Goal: Information Seeking & Learning: Learn about a topic

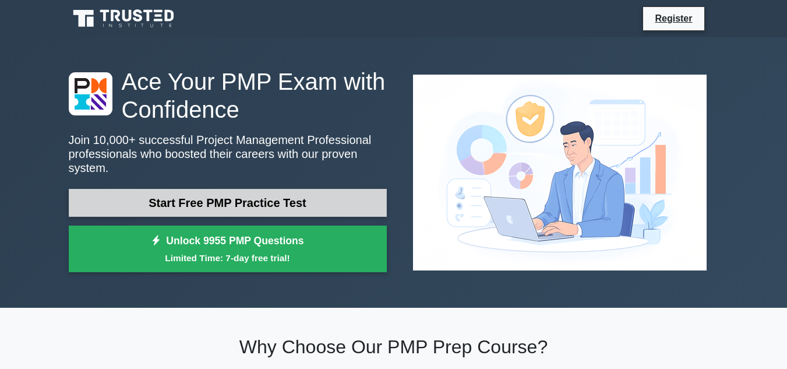
click at [216, 195] on link "Start Free PMP Practice Test" at bounding box center [228, 203] width 318 height 28
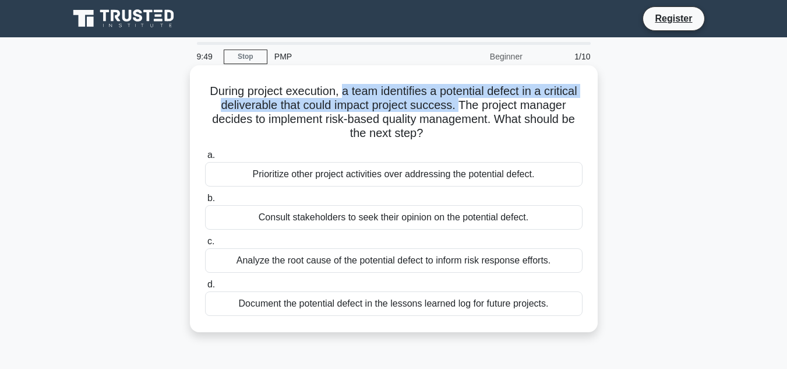
drag, startPoint x: 362, startPoint y: 93, endPoint x: 492, endPoint y: 104, distance: 130.4
click at [498, 104] on h5 "During project execution, a team identifies a potential defect in a critical de…" at bounding box center [394, 112] width 380 height 57
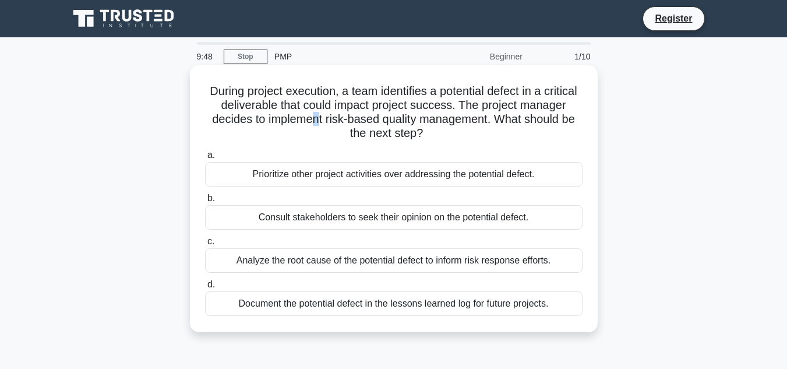
click at [367, 113] on h5 "During project execution, a team identifies a potential defect in a critical de…" at bounding box center [394, 112] width 380 height 57
click at [506, 114] on h5 "During project execution, a team identifies a potential defect in a critical de…" at bounding box center [394, 112] width 380 height 57
drag, startPoint x: 213, startPoint y: 122, endPoint x: 533, endPoint y: 133, distance: 320.1
click at [533, 133] on h5 "During project execution, a team identifies a potential defect in a critical de…" at bounding box center [394, 112] width 380 height 57
click at [468, 133] on h5 "During project execution, a team identifies a potential defect in a critical de…" at bounding box center [394, 112] width 380 height 57
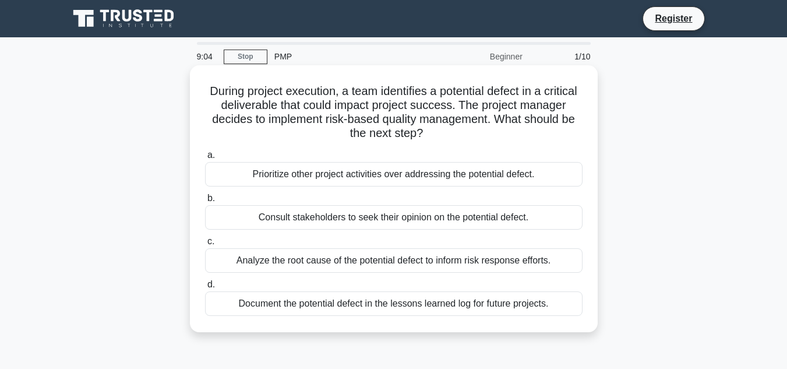
click at [424, 261] on div "Analyze the root cause of the potential defect to inform risk response efforts." at bounding box center [394, 260] width 378 height 24
click at [205, 245] on input "c. Analyze the root cause of the potential defect to inform risk response effor…" at bounding box center [205, 242] width 0 height 8
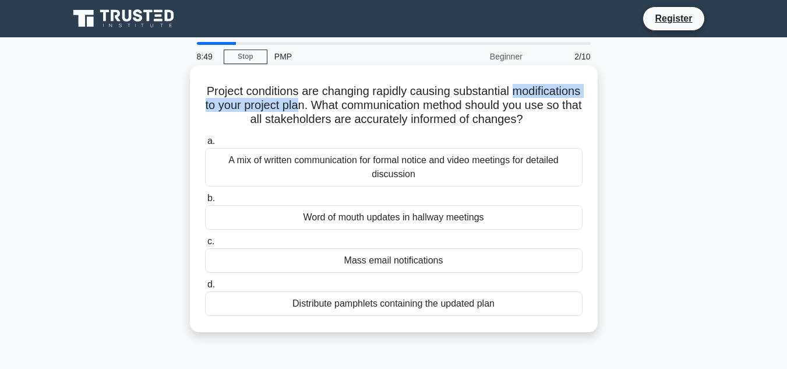
drag, startPoint x: 223, startPoint y: 107, endPoint x: 393, endPoint y: 104, distance: 169.6
click at [393, 104] on h5 "Project conditions are changing rapidly causing substantial modifications to yo…" at bounding box center [394, 105] width 380 height 43
click at [409, 104] on h5 "Project conditions are changing rapidly causing substantial modifications to yo…" at bounding box center [394, 105] width 380 height 43
drag, startPoint x: 220, startPoint y: 121, endPoint x: 422, endPoint y: 137, distance: 202.2
click at [422, 127] on h5 "Project conditions are changing rapidly causing substantial modifications to yo…" at bounding box center [394, 105] width 380 height 43
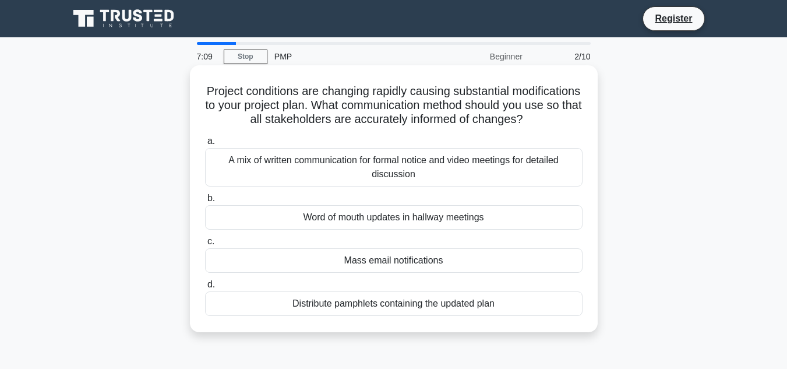
click at [443, 316] on div "Distribute pamphlets containing the updated plan" at bounding box center [394, 303] width 378 height 24
click at [205, 288] on input "d. Distribute pamphlets containing the updated plan" at bounding box center [205, 285] width 0 height 8
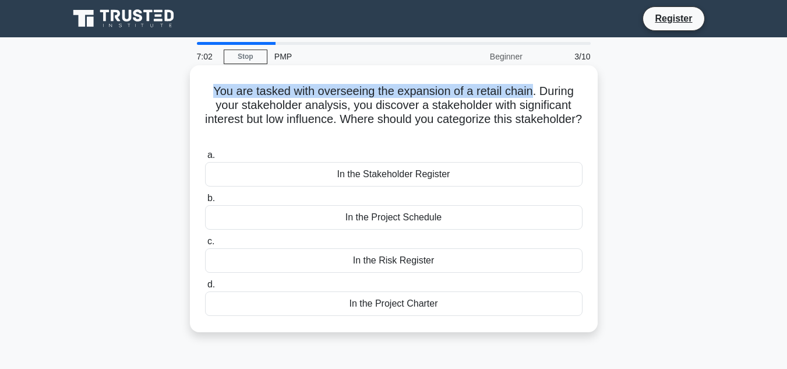
drag, startPoint x: 209, startPoint y: 91, endPoint x: 533, endPoint y: 92, distance: 324.6
click at [533, 92] on h5 "You are tasked with overseeing the expansion of a retail chain. During your sta…" at bounding box center [394, 112] width 380 height 57
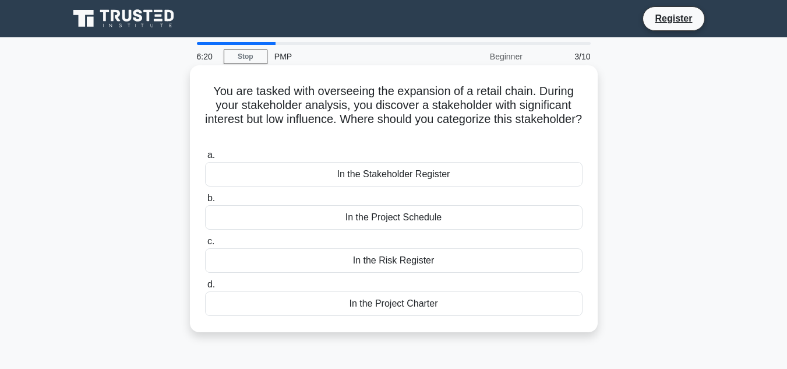
click at [377, 221] on div "In the Project Schedule" at bounding box center [394, 217] width 378 height 24
click at [205, 202] on input "b. In the Project Schedule" at bounding box center [205, 199] width 0 height 8
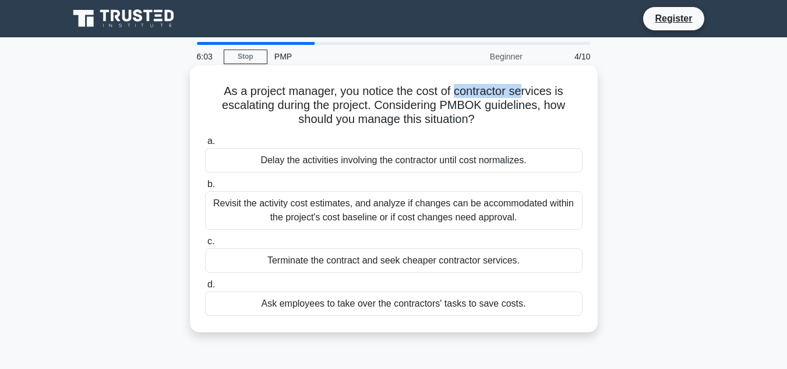
drag, startPoint x: 457, startPoint y: 91, endPoint x: 523, endPoint y: 91, distance: 65.8
click at [523, 91] on h5 "As a project manager, you notice the cost of contractor services is escalating …" at bounding box center [394, 105] width 380 height 43
drag, startPoint x: 283, startPoint y: 105, endPoint x: 358, endPoint y: 106, distance: 75.2
click at [358, 106] on h5 "As a project manager, you notice the cost of contractor services is escalating …" at bounding box center [394, 105] width 380 height 43
drag, startPoint x: 445, startPoint y: 104, endPoint x: 492, endPoint y: 106, distance: 47.2
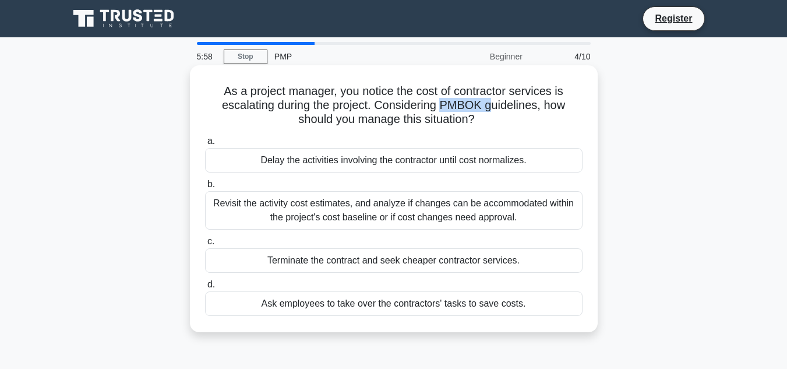
click at [492, 106] on h5 "As a project manager, you notice the cost of contractor services is escalating …" at bounding box center [394, 105] width 380 height 43
click at [418, 214] on div "Revisit the activity cost estimates, and analyze if changes can be accommodated…" at bounding box center [394, 210] width 378 height 38
click at [205, 188] on input "b. Revisit the activity cost estimates, and analyze if changes can be accommoda…" at bounding box center [205, 185] width 0 height 8
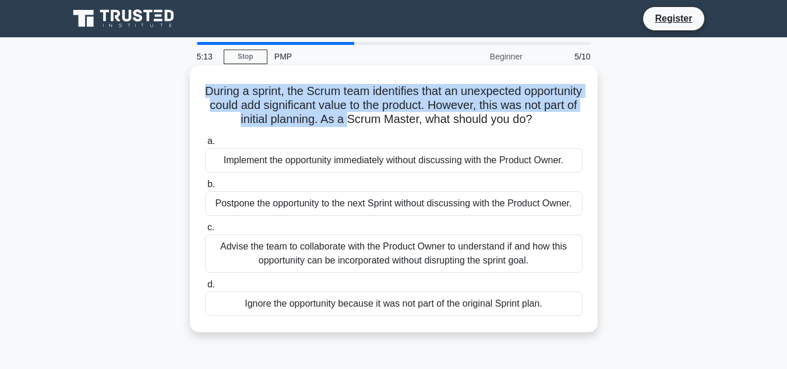
drag, startPoint x: 226, startPoint y: 90, endPoint x: 407, endPoint y: 114, distance: 182.9
click at [407, 114] on h5 "During a sprint, the Scrum team identifies that an unexpected opportunity could…" at bounding box center [394, 105] width 380 height 43
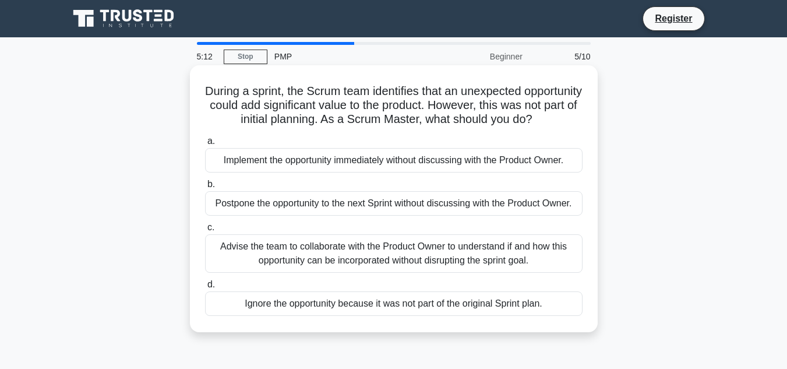
click at [422, 124] on h5 "During a sprint, the Scrum team identifies that an unexpected opportunity could…" at bounding box center [394, 105] width 380 height 43
drag, startPoint x: 224, startPoint y: 121, endPoint x: 515, endPoint y: 129, distance: 290.3
click at [515, 127] on h5 "During a sprint, the Scrum team identifies that an unexpected opportunity could…" at bounding box center [394, 105] width 380 height 43
click at [337, 145] on div "During a sprint, the Scrum team identifies that an unexpected opportunity could…" at bounding box center [394, 199] width 399 height 258
click at [469, 262] on div "Advise the team to collaborate with the Product Owner to understand if and how …" at bounding box center [394, 253] width 378 height 38
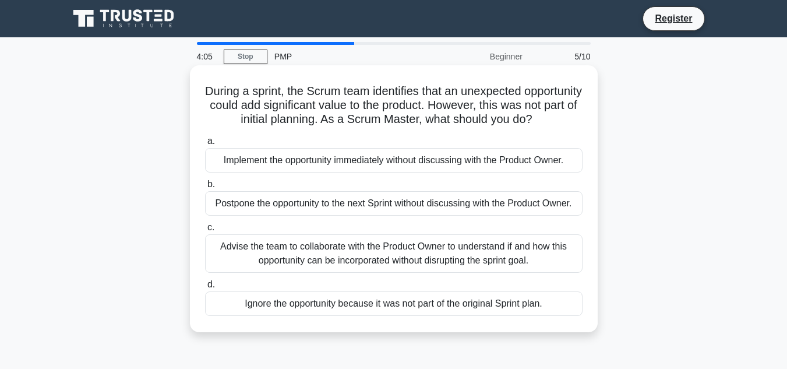
click at [205, 231] on input "c. Advise the team to collaborate with the Product Owner to understand if and h…" at bounding box center [205, 228] width 0 height 8
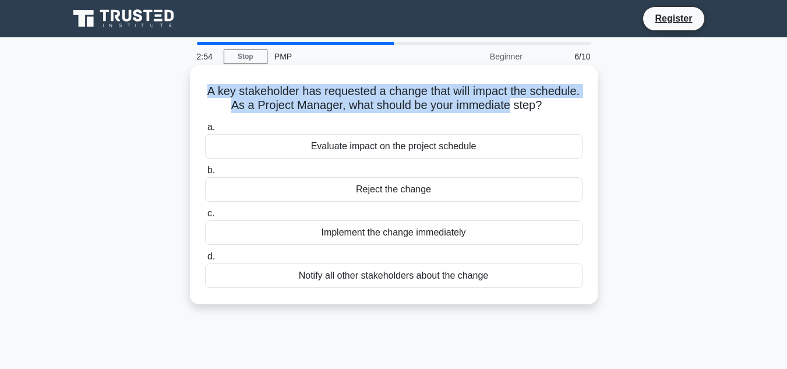
drag, startPoint x: 202, startPoint y: 92, endPoint x: 511, endPoint y: 115, distance: 310.3
click at [511, 115] on div "A key stakeholder has requested a change that will impact the schedule. As a Pr…" at bounding box center [394, 185] width 399 height 230
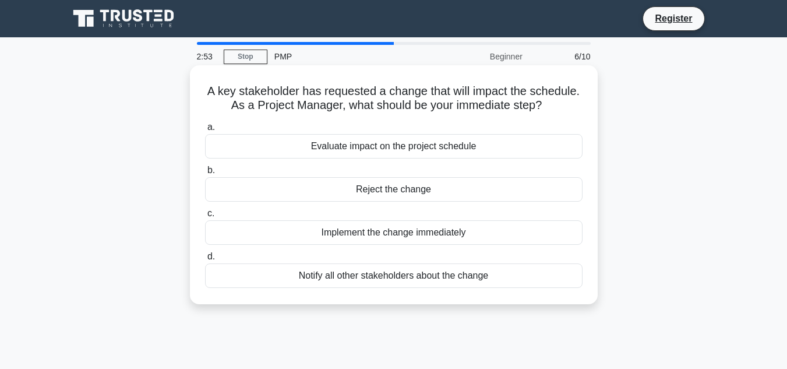
click at [543, 112] on h5 "A key stakeholder has requested a change that will impact the schedule. As a Pr…" at bounding box center [394, 98] width 380 height 29
click at [394, 153] on div "Evaluate impact on the project schedule" at bounding box center [394, 146] width 378 height 24
click at [205, 131] on input "a. Evaluate impact on the project schedule" at bounding box center [205, 128] width 0 height 8
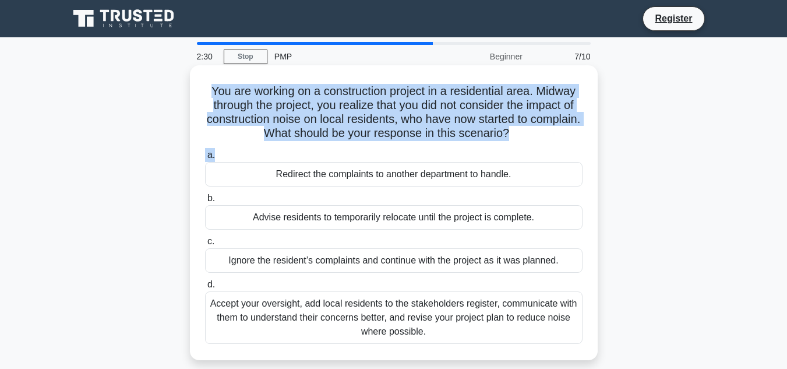
drag, startPoint x: 209, startPoint y: 94, endPoint x: 357, endPoint y: 142, distance: 156.1
click at [355, 145] on div "You are working on a construction project in a residential area. Midway through…" at bounding box center [394, 213] width 399 height 286
click at [370, 154] on label "a. Redirect the complaints to another department to handle." at bounding box center [394, 167] width 378 height 38
click at [205, 154] on input "a. Redirect the complaints to another department to handle." at bounding box center [205, 156] width 0 height 8
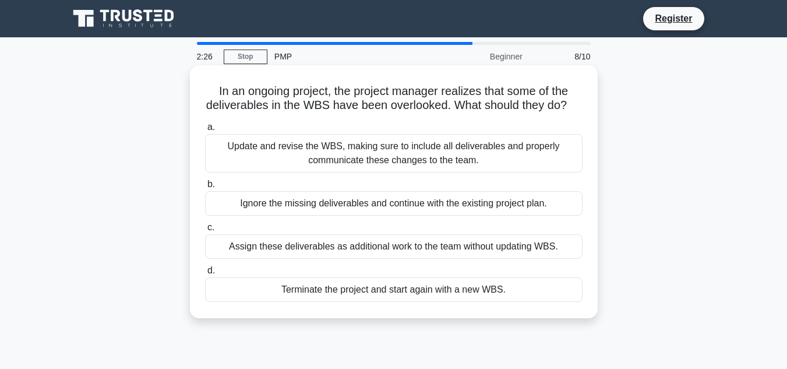
click at [517, 113] on h5 "In an ongoing project, the project manager realizes that some of the deliverabl…" at bounding box center [394, 98] width 380 height 29
click at [398, 162] on div "Update and revise the WBS, making sure to include all deliverables and properly…" at bounding box center [394, 153] width 378 height 38
click at [205, 131] on input "a. Update and revise the WBS, making sure to include all deliverables and prope…" at bounding box center [205, 128] width 0 height 8
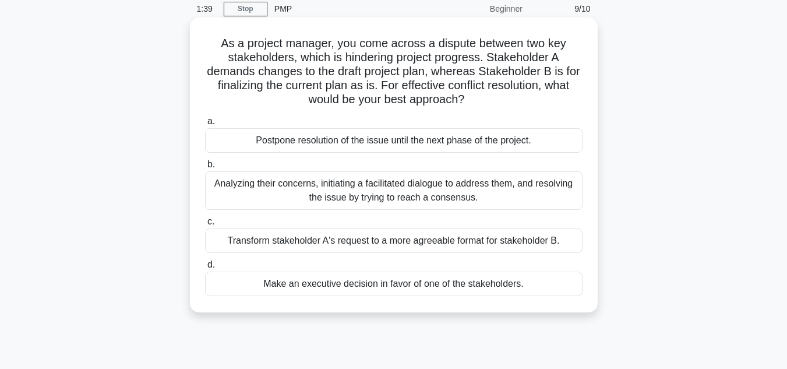
scroll to position [50, 0]
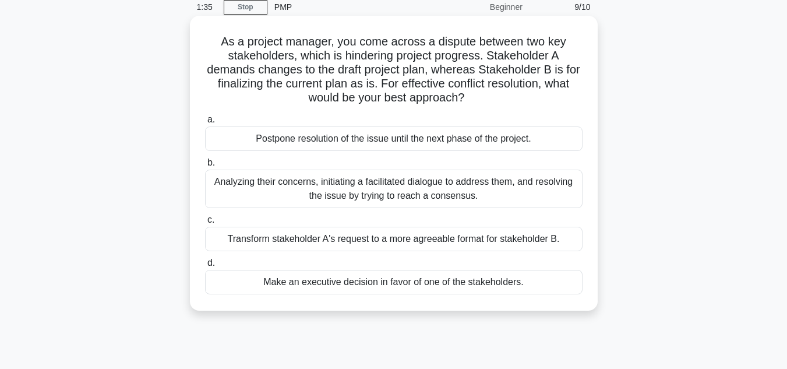
click at [386, 193] on div "Analyzing their concerns, initiating a facilitated dialogue to address them, an…" at bounding box center [394, 189] width 378 height 38
click at [205, 167] on input "b. Analyzing their concerns, initiating a facilitated dialogue to address them,…" at bounding box center [205, 163] width 0 height 8
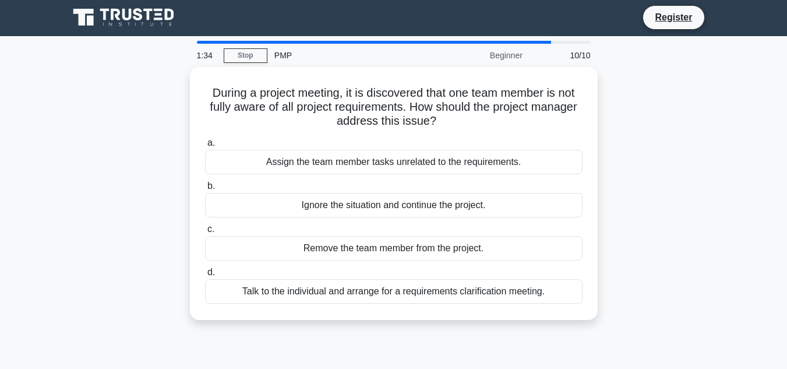
scroll to position [0, 0]
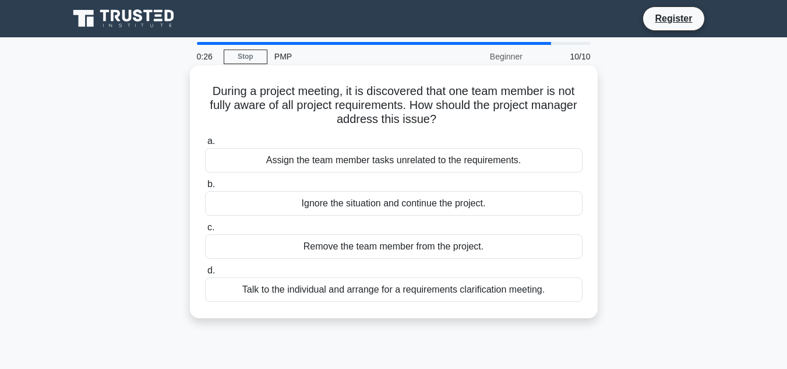
click at [519, 297] on div "Talk to the individual and arrange for a requirements clarification meeting." at bounding box center [394, 289] width 378 height 24
click at [205, 274] on input "d. Talk to the individual and arrange for a requirements clarification meeting." at bounding box center [205, 271] width 0 height 8
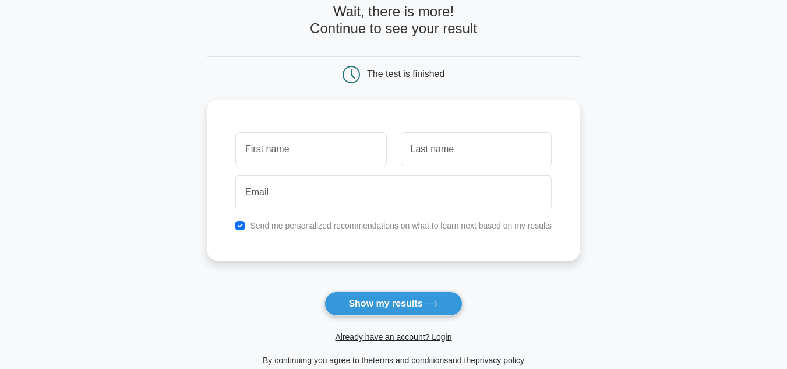
scroll to position [69, 0]
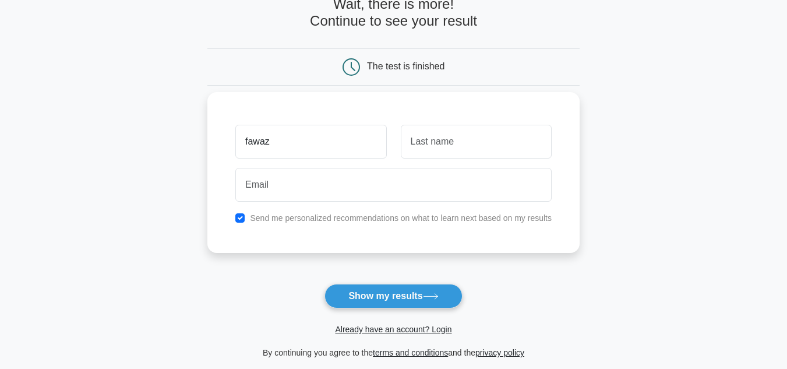
type input "fawaz"
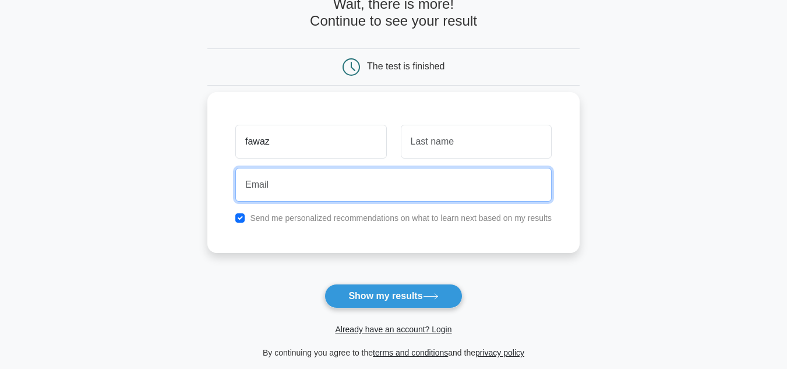
click at [367, 194] on input "email" at bounding box center [393, 185] width 316 height 34
type input "fawazjumailfj32@gmail.com"
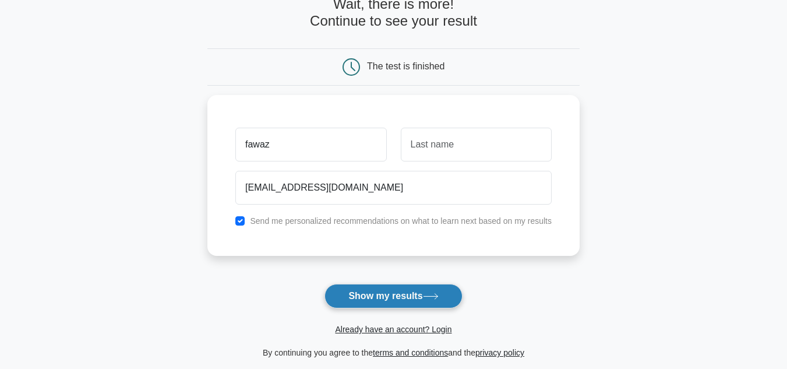
click at [379, 300] on button "Show my results" at bounding box center [394, 296] width 138 height 24
type input "jumail"
click at [406, 300] on button "Show my results" at bounding box center [394, 296] width 138 height 24
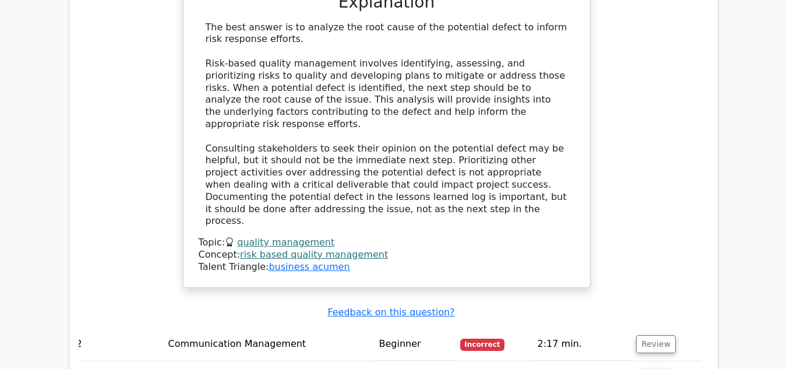
scroll to position [1366, 0]
click at [418, 327] on td "Beginner" at bounding box center [415, 343] width 81 height 33
click at [477, 338] on span "Incorrect" at bounding box center [482, 344] width 45 height 12
click at [647, 334] on button "Review" at bounding box center [656, 343] width 40 height 18
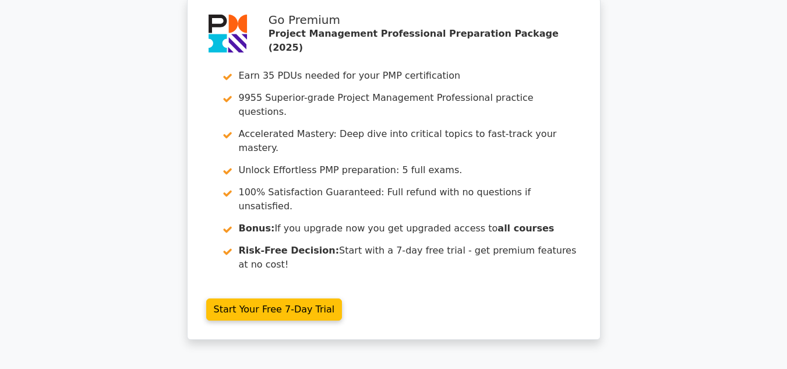
scroll to position [2650, 0]
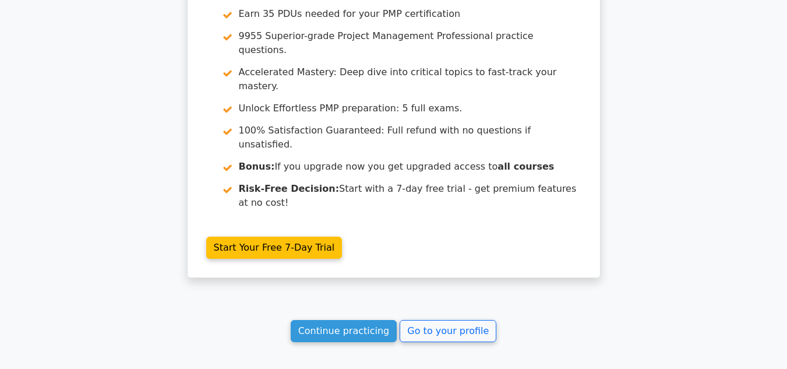
click at [355, 320] on link "Continue practicing" at bounding box center [344, 331] width 107 height 22
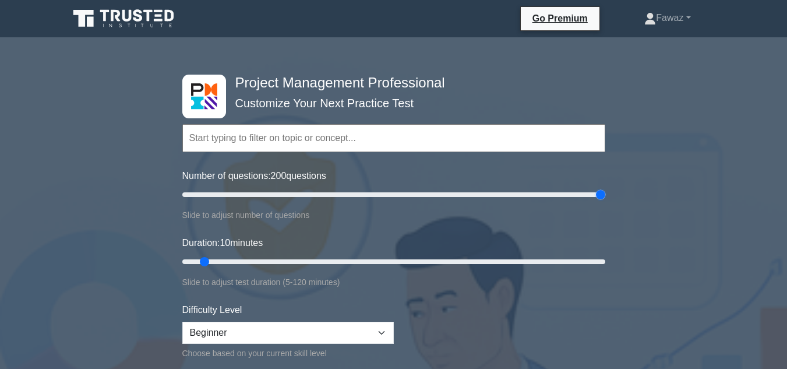
drag, startPoint x: 198, startPoint y: 196, endPoint x: 608, endPoint y: 186, distance: 410.9
type input "200"
click at [605, 195] on input "Number of questions: 200 questions" at bounding box center [393, 195] width 423 height 14
drag, startPoint x: 219, startPoint y: 263, endPoint x: 682, endPoint y: 283, distance: 463.1
type input "120"
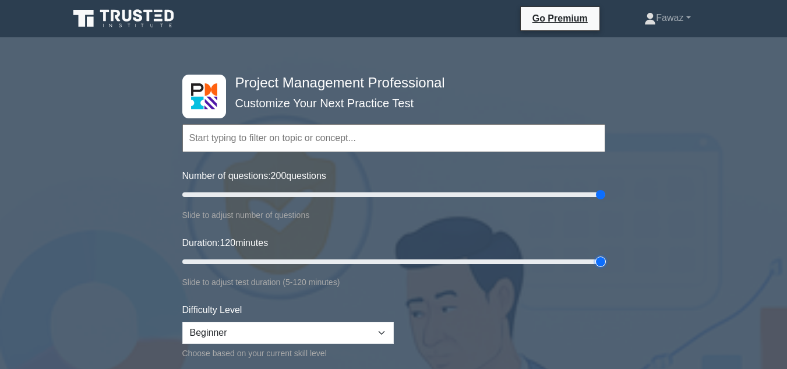
click at [605, 269] on input "Duration: 120 minutes" at bounding box center [393, 262] width 423 height 14
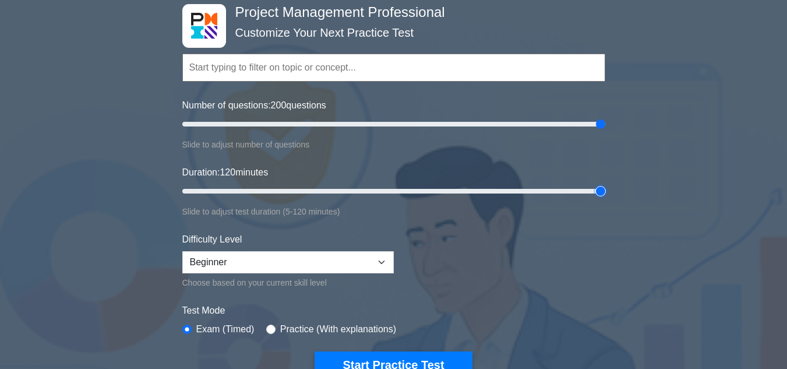
scroll to position [72, 0]
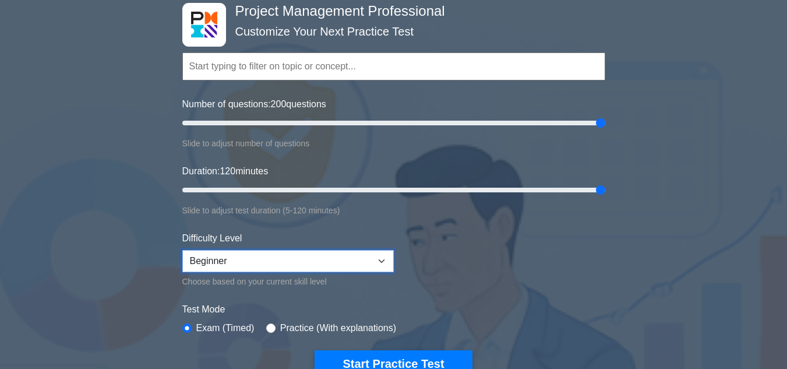
click at [355, 251] on select "Beginner Intermediate Expert" at bounding box center [288, 261] width 212 height 22
select select "expert"
click at [182, 250] on select "Beginner Intermediate Expert" at bounding box center [288, 261] width 212 height 22
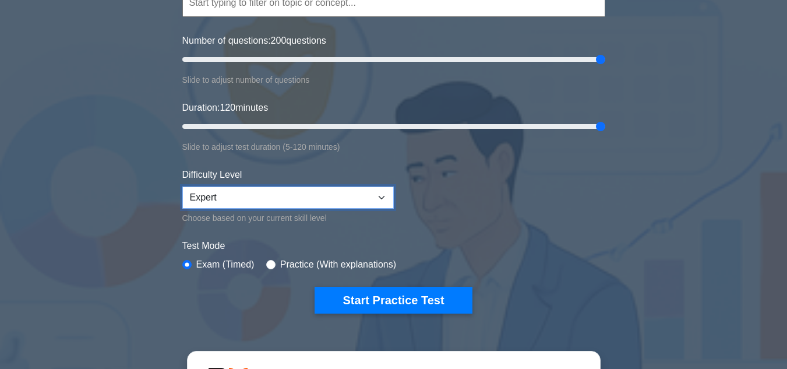
scroll to position [136, 0]
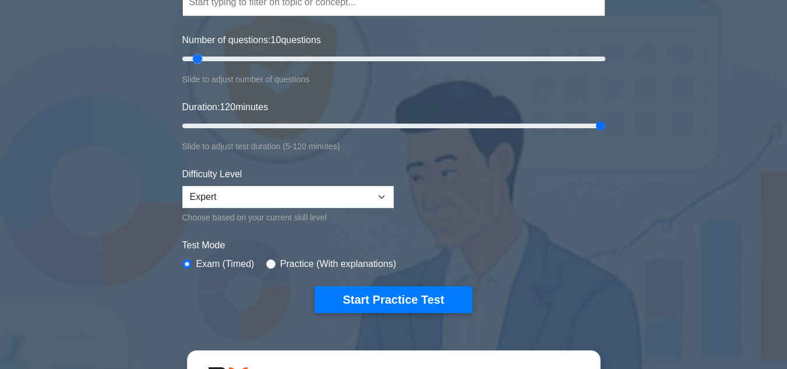
drag, startPoint x: 584, startPoint y: 61, endPoint x: 202, endPoint y: 90, distance: 383.4
type input "10"
click at [202, 66] on input "Number of questions: 10 questions" at bounding box center [393, 59] width 423 height 14
drag, startPoint x: 600, startPoint y: 124, endPoint x: 177, endPoint y: 159, distance: 423.9
click at [182, 133] on input "Duration: 5 minutes" at bounding box center [393, 126] width 423 height 14
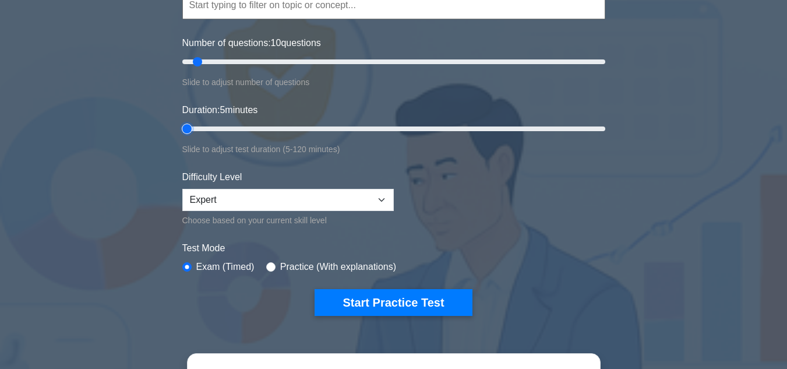
scroll to position [135, 0]
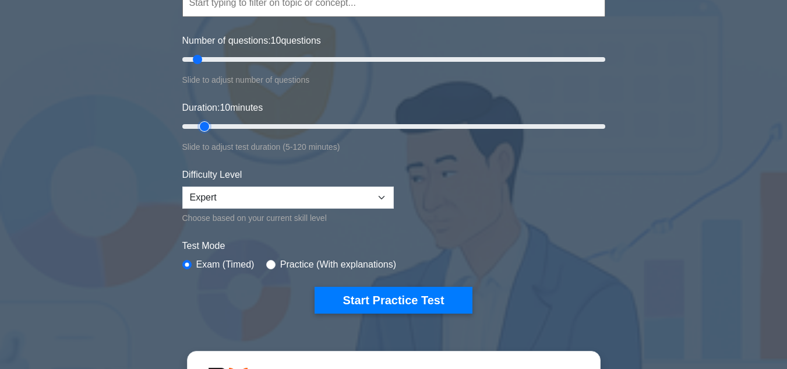
drag, startPoint x: 187, startPoint y: 125, endPoint x: 196, endPoint y: 124, distance: 9.5
type input "10"
click at [196, 124] on input "Duration: 10 minutes" at bounding box center [393, 126] width 423 height 14
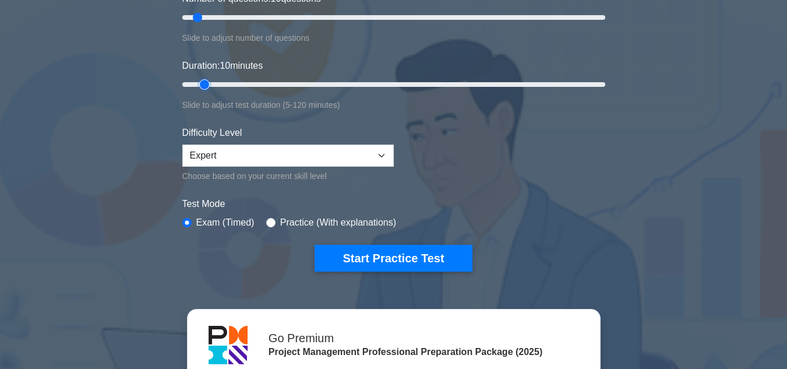
scroll to position [178, 0]
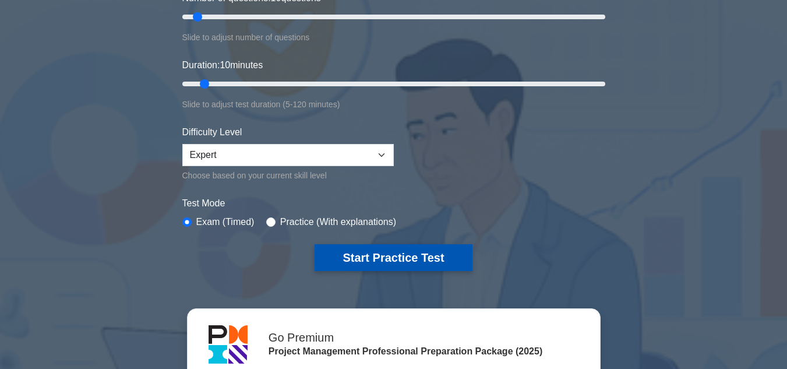
click at [402, 258] on button "Start Practice Test" at bounding box center [393, 257] width 157 height 27
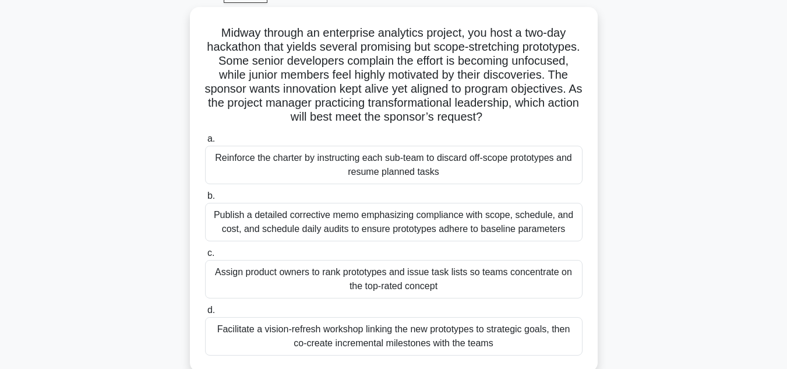
scroll to position [62, 0]
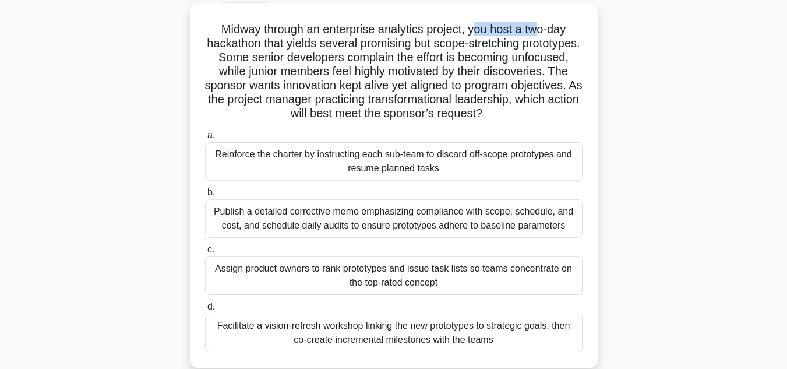
drag, startPoint x: 477, startPoint y: 30, endPoint x: 536, endPoint y: 33, distance: 58.9
click at [537, 32] on h5 "Midway through an enterprise analytics project, you host a two-day hackathon th…" at bounding box center [394, 71] width 380 height 99
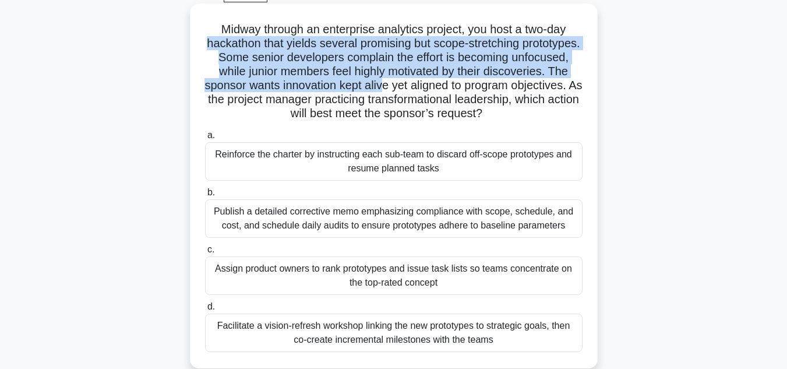
drag, startPoint x: 234, startPoint y: 41, endPoint x: 488, endPoint y: 79, distance: 257.4
click at [487, 82] on h5 "Midway through an enterprise analytics project, you host a two-day hackathon th…" at bounding box center [394, 71] width 380 height 99
click at [389, 87] on h5 "Midway through an enterprise analytics project, you host a two-day hackathon th…" at bounding box center [394, 71] width 380 height 99
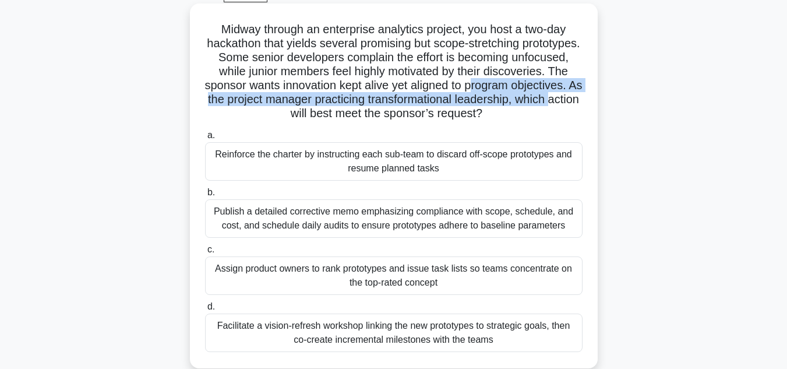
drag, startPoint x: 212, startPoint y: 98, endPoint x: 318, endPoint y: 107, distance: 107.0
click at [318, 107] on h5 "Midway through an enterprise analytics project, you host a two-day hackathon th…" at bounding box center [394, 71] width 380 height 99
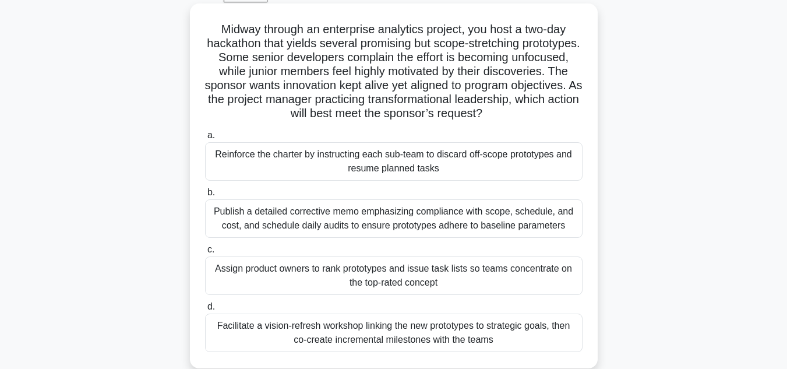
click at [284, 63] on h5 "Midway through an enterprise analytics project, you host a two-day hackathon th…" at bounding box center [394, 71] width 380 height 99
click at [291, 77] on h5 "Midway through an enterprise analytics project, you host a two-day hackathon th…" at bounding box center [394, 71] width 380 height 99
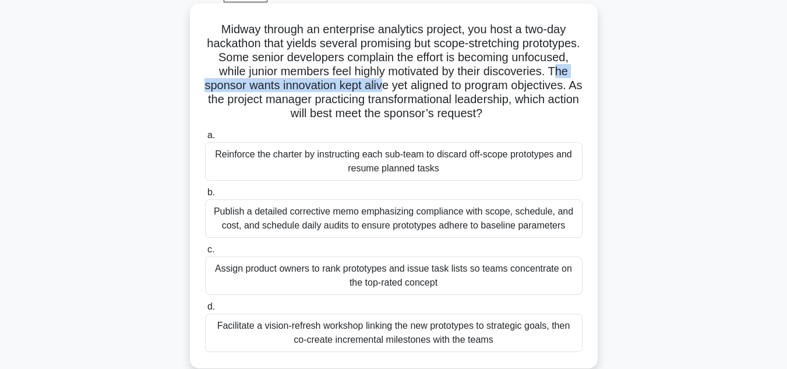
drag, startPoint x: 288, startPoint y: 86, endPoint x: 487, endPoint y: 91, distance: 198.8
click at [487, 91] on h5 "Midway through an enterprise analytics project, you host a two-day hackathon th…" at bounding box center [394, 71] width 380 height 99
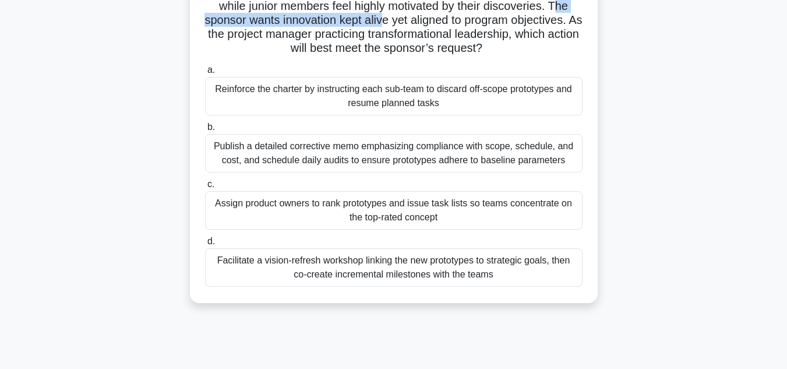
scroll to position [131, 0]
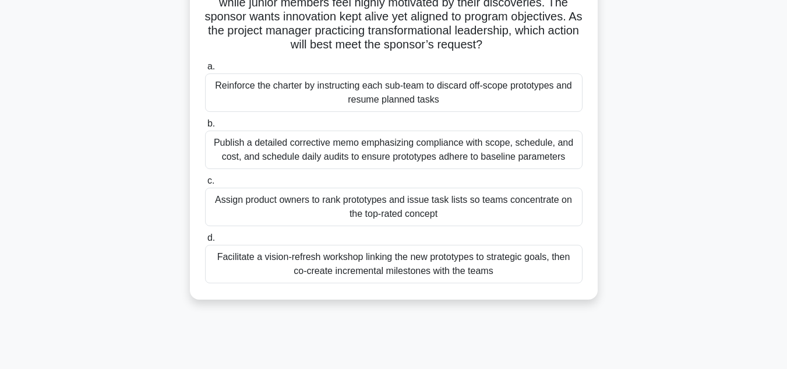
click at [248, 157] on div "Publish a detailed corrective memo emphasizing compliance with scope, schedule,…" at bounding box center [394, 150] width 378 height 38
click at [205, 128] on input "b. Publish a detailed corrective memo emphasizing compliance with scope, schedu…" at bounding box center [205, 124] width 0 height 8
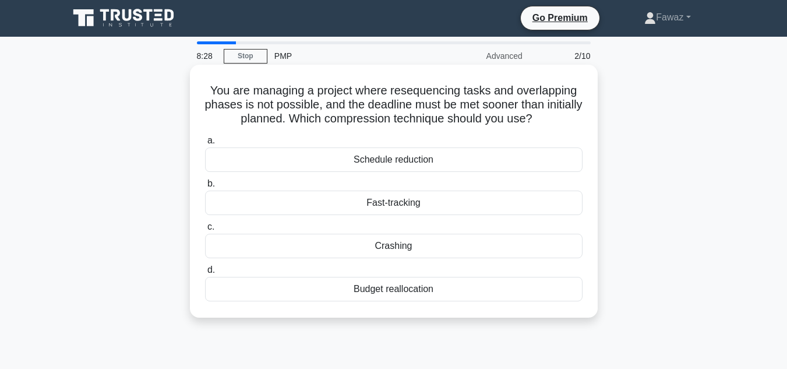
scroll to position [0, 0]
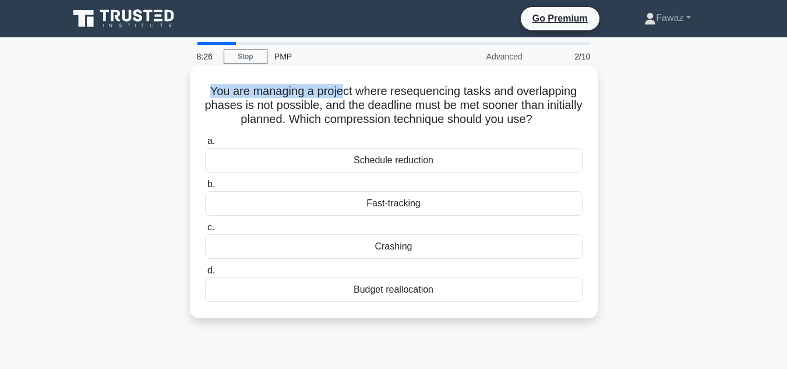
drag, startPoint x: 206, startPoint y: 94, endPoint x: 344, endPoint y: 95, distance: 137.5
click at [344, 95] on h5 "You are managing a project where resequencing tasks and overlapping phases is n…" at bounding box center [394, 105] width 380 height 43
click at [575, 125] on h5 "You are managing a project where resequencing tasks and overlapping phases is n…" at bounding box center [394, 105] width 380 height 43
click at [407, 164] on div "Schedule reduction" at bounding box center [394, 160] width 378 height 24
click at [205, 145] on input "a. Schedule reduction" at bounding box center [205, 142] width 0 height 8
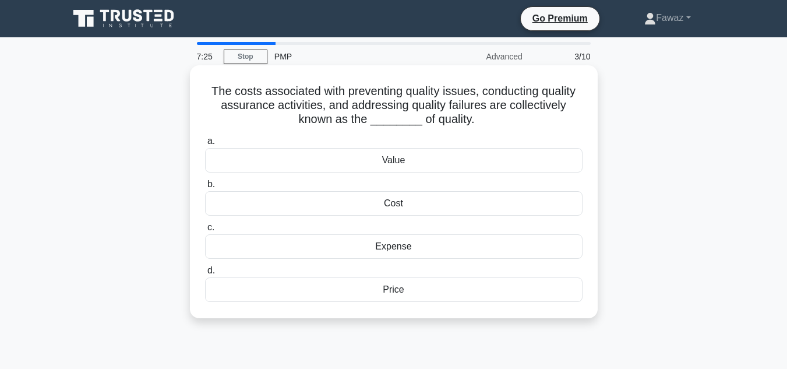
click at [400, 207] on div "Cost" at bounding box center [394, 203] width 378 height 24
click at [205, 188] on input "b. Cost" at bounding box center [205, 185] width 0 height 8
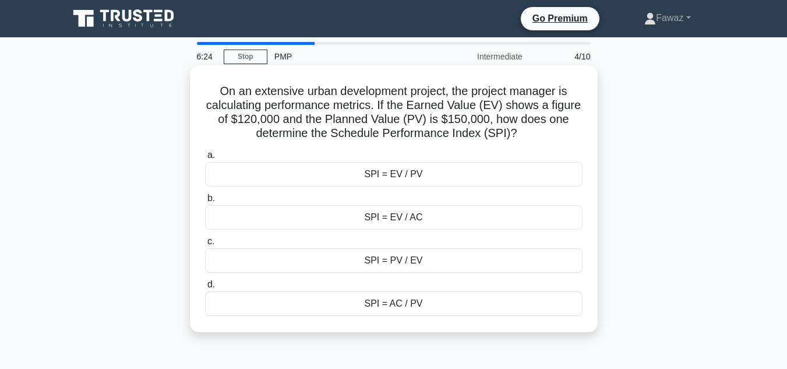
click at [383, 176] on div "SPI = EV / PV" at bounding box center [394, 174] width 378 height 24
click at [205, 159] on input "a. SPI = EV / PV" at bounding box center [205, 156] width 0 height 8
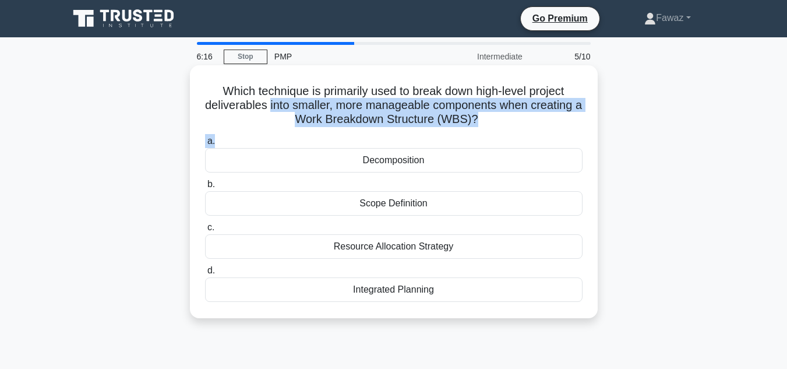
drag, startPoint x: 271, startPoint y: 107, endPoint x: 505, endPoint y: 133, distance: 235.1
click at [505, 133] on div "Which technique is primarily used to break down high-level project deliverables…" at bounding box center [394, 192] width 399 height 244
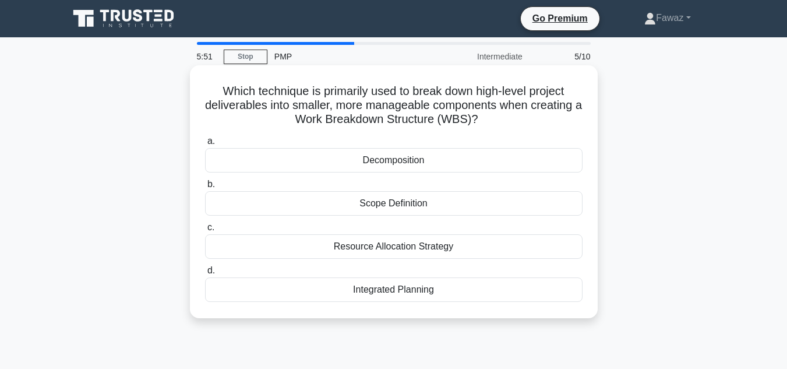
click at [418, 285] on div "Integrated Planning" at bounding box center [394, 289] width 378 height 24
click at [205, 274] on input "d. Integrated Planning" at bounding box center [205, 271] width 0 height 8
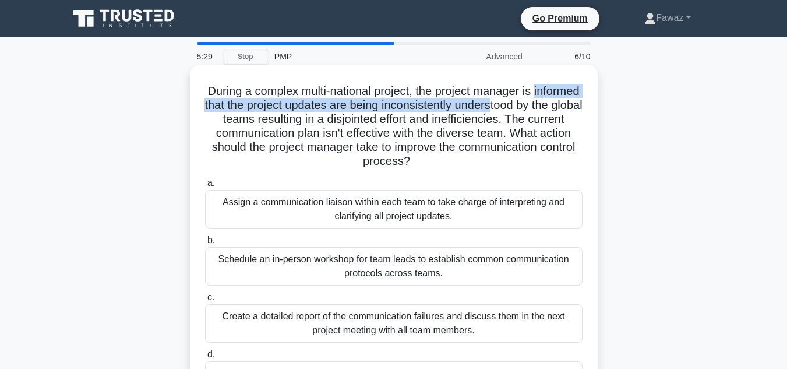
drag, startPoint x: 206, startPoint y: 103, endPoint x: 552, endPoint y: 108, distance: 346.2
click at [552, 108] on h5 "During a complex multi-national project, the project manager is informed that t…" at bounding box center [394, 126] width 380 height 85
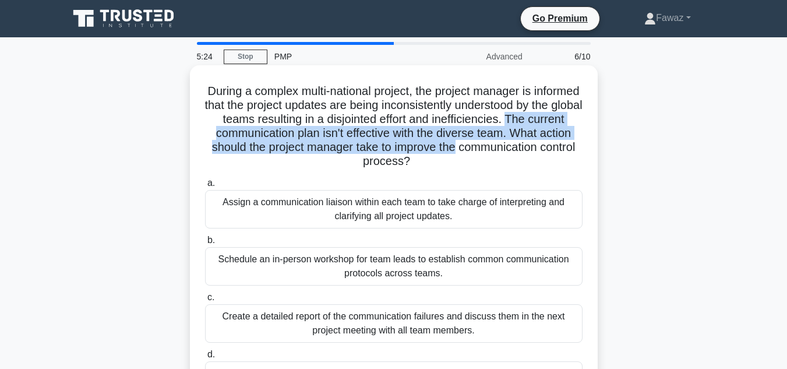
drag, startPoint x: 213, startPoint y: 132, endPoint x: 583, endPoint y: 144, distance: 370.2
click at [583, 144] on h5 "During a complex multi-national project, the project manager is informed that t…" at bounding box center [394, 126] width 380 height 85
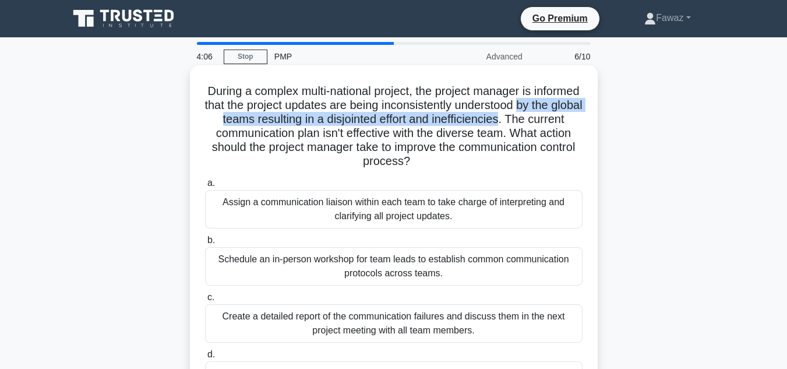
drag, startPoint x: 213, startPoint y: 118, endPoint x: 572, endPoint y: 126, distance: 359.6
click at [572, 126] on h5 "During a complex multi-national project, the project manager is informed that t…" at bounding box center [394, 126] width 380 height 85
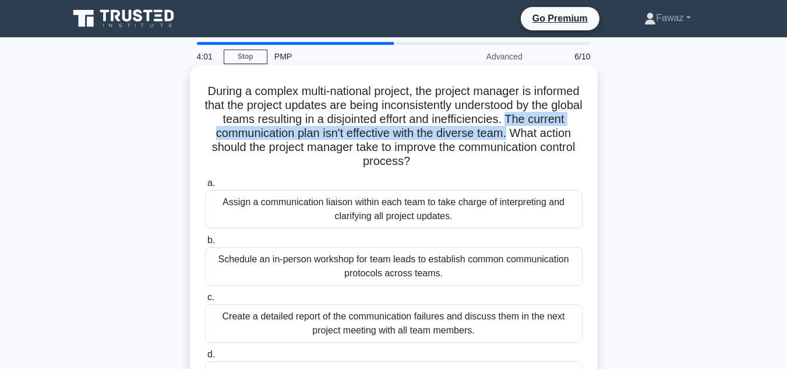
drag, startPoint x: 212, startPoint y: 132, endPoint x: 577, endPoint y: 137, distance: 365.4
click at [577, 137] on h5 "During a complex multi-national project, the project manager is informed that t…" at bounding box center [394, 126] width 380 height 85
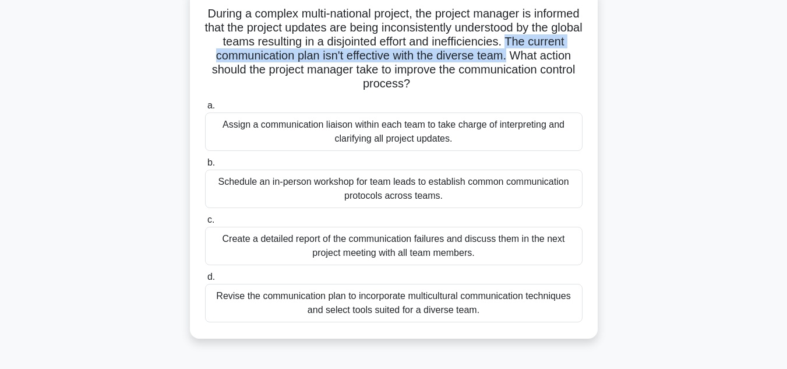
scroll to position [80, 0]
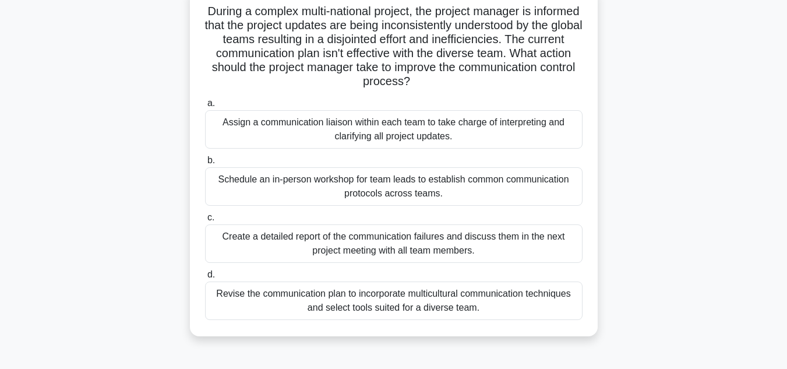
click at [355, 246] on div "Create a detailed report of the communication failures and discuss them in the …" at bounding box center [394, 243] width 378 height 38
click at [205, 221] on input "c. Create a detailed report of the communication failures and discuss them in t…" at bounding box center [205, 218] width 0 height 8
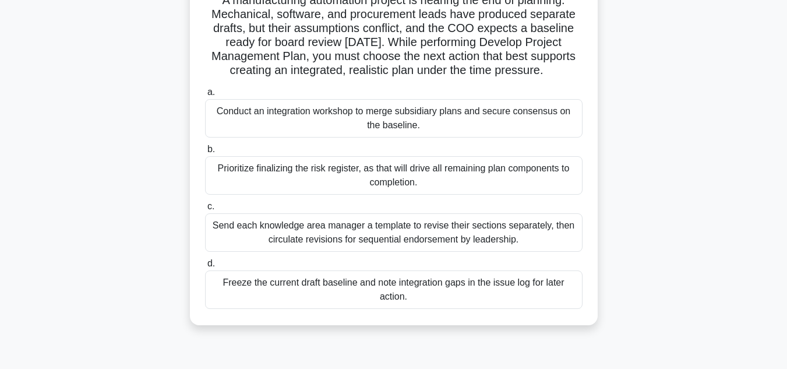
scroll to position [90, 0]
click at [427, 118] on div "Conduct an integration workshop to merge subsidiary plans and secure consensus …" at bounding box center [394, 119] width 378 height 38
click at [205, 97] on input "a. Conduct an integration workshop to merge subsidiary plans and secure consens…" at bounding box center [205, 93] width 0 height 8
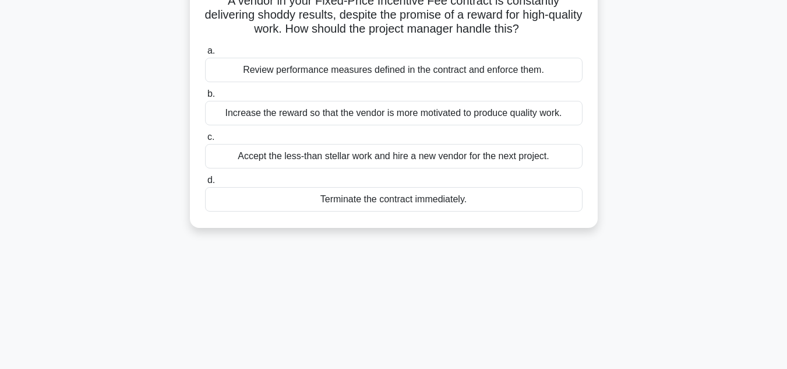
scroll to position [0, 0]
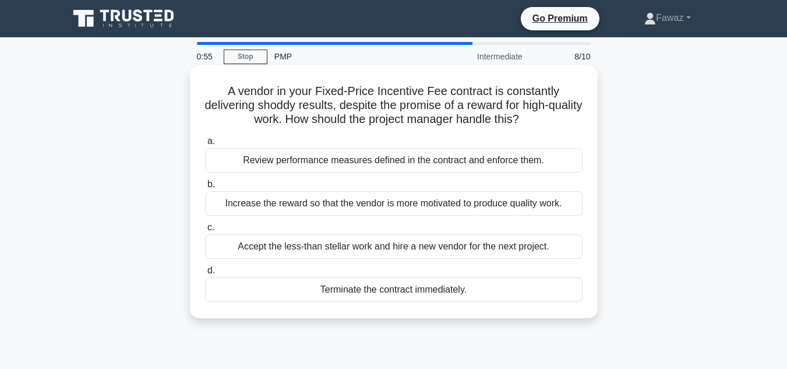
click at [285, 163] on div "Review performance measures defined in the contract and enforce them." at bounding box center [394, 160] width 378 height 24
click at [205, 145] on input "a. Review performance measures defined in the contract and enforce them." at bounding box center [205, 142] width 0 height 8
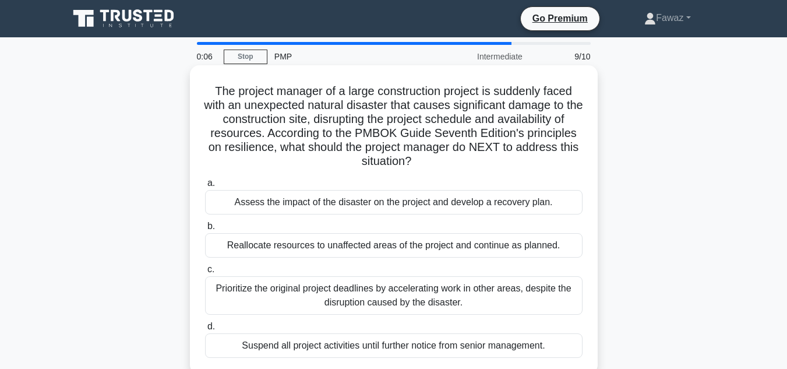
click at [391, 351] on div "Suspend all project activities until further notice from senior management." at bounding box center [394, 345] width 378 height 24
click at [205, 330] on input "d. Suspend all project activities until further notice from senior management." at bounding box center [205, 327] width 0 height 8
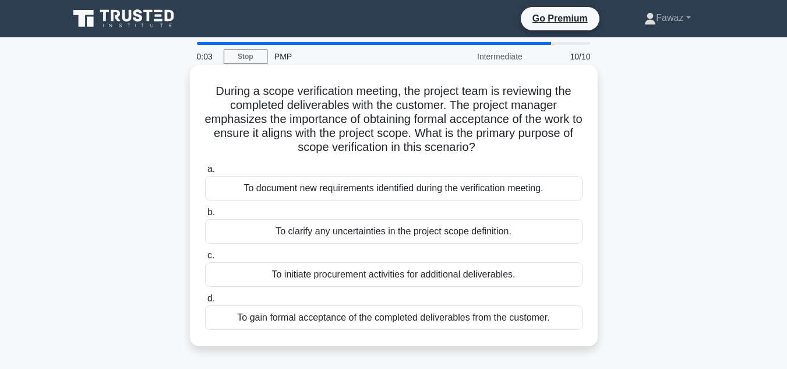
click at [365, 226] on div "To clarify any uncertainties in the project scope definition." at bounding box center [394, 231] width 378 height 24
click at [205, 216] on input "b. To clarify any uncertainties in the project scope definition." at bounding box center [205, 213] width 0 height 8
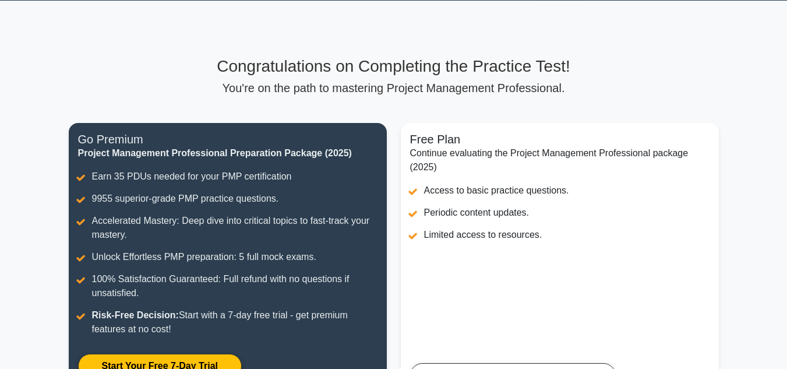
scroll to position [263, 0]
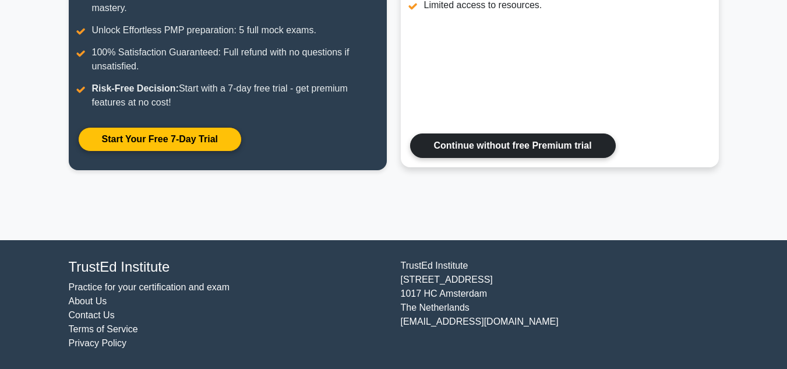
click at [463, 151] on link "Continue without free Premium trial" at bounding box center [513, 145] width 206 height 24
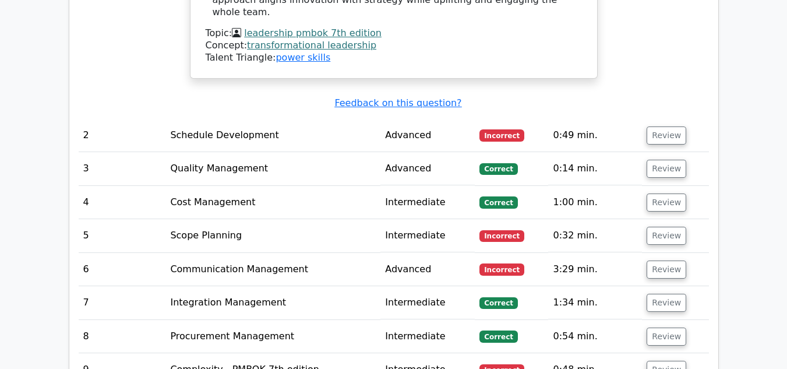
scroll to position [1745, 0]
